Goal: Transaction & Acquisition: Purchase product/service

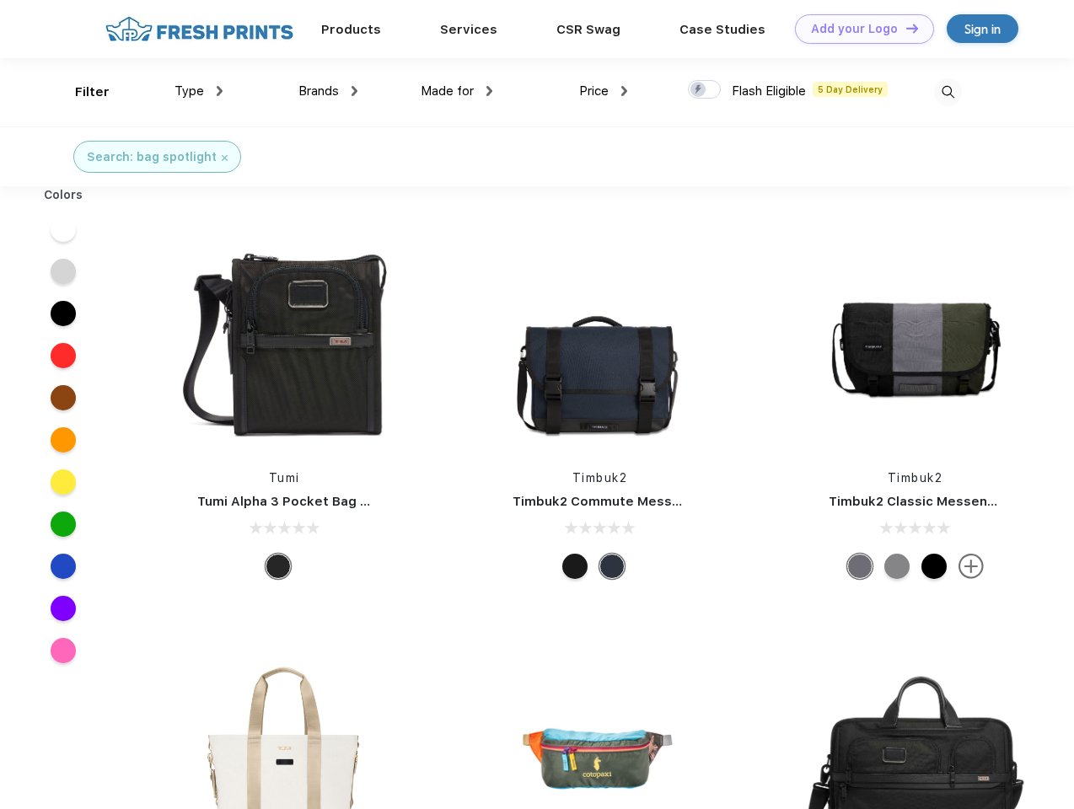
scroll to position [1, 0]
click at [858, 29] on link "Add your Logo Design Tool" at bounding box center [864, 29] width 139 height 30
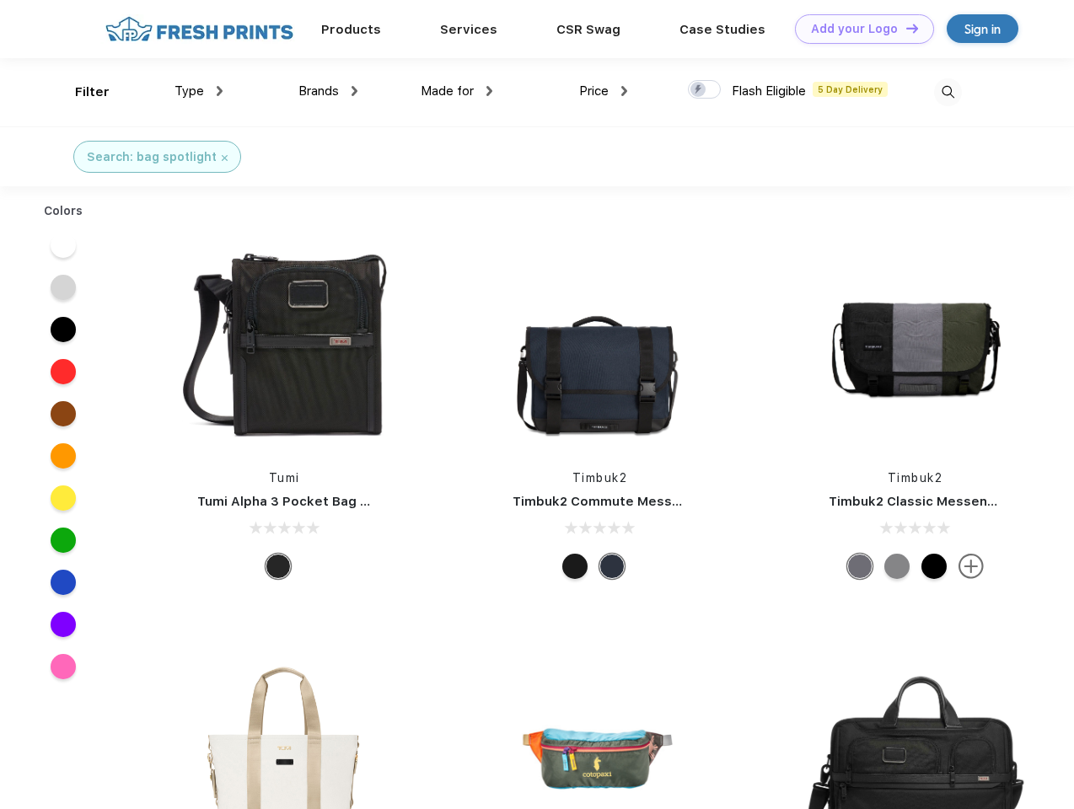
click at [0, 0] on div "Design Tool" at bounding box center [0, 0] width 0 height 0
click at [905, 28] on link "Add your Logo Design Tool" at bounding box center [864, 29] width 139 height 30
click at [81, 92] on div "Filter" at bounding box center [92, 92] width 35 height 19
click at [199, 91] on span "Type" at bounding box center [190, 90] width 30 height 15
click at [328, 91] on span "Brands" at bounding box center [318, 90] width 40 height 15
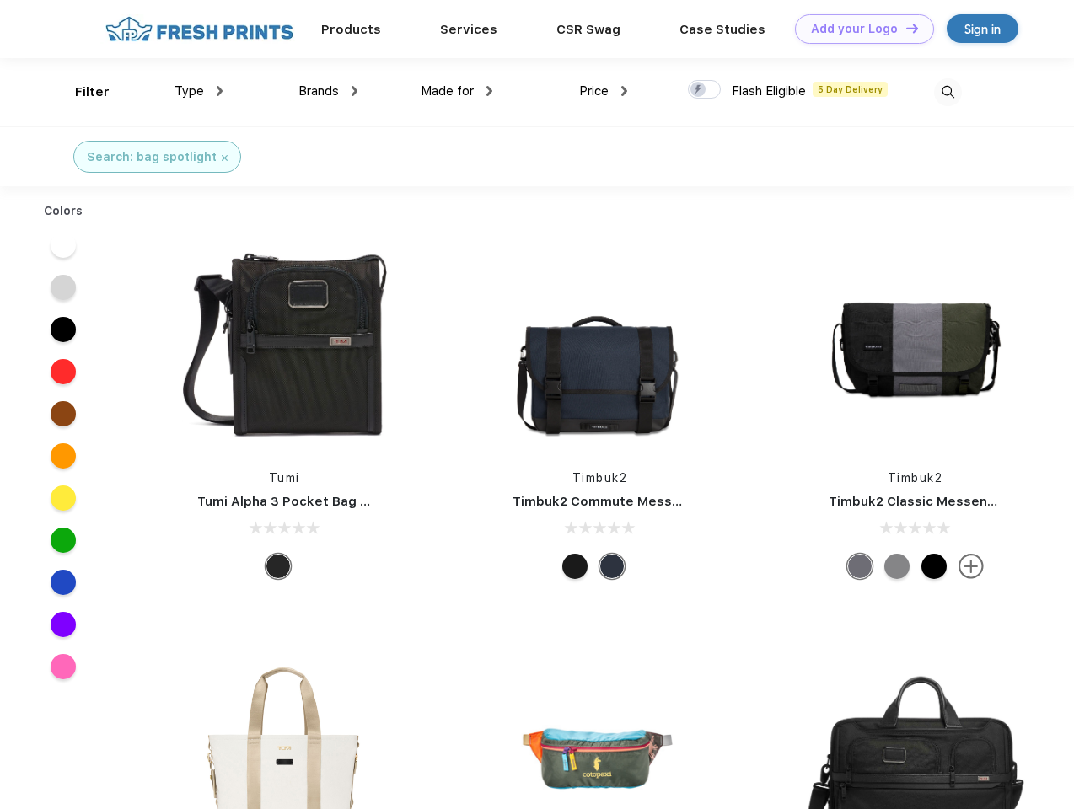
click at [457, 91] on span "Made for" at bounding box center [447, 90] width 53 height 15
click at [604, 91] on span "Price" at bounding box center [594, 90] width 30 height 15
click at [705, 90] on div at bounding box center [704, 89] width 33 height 19
click at [699, 90] on input "checkbox" at bounding box center [693, 84] width 11 height 11
click at [948, 92] on img at bounding box center [948, 92] width 28 height 28
